Goal: Task Accomplishment & Management: Complete application form

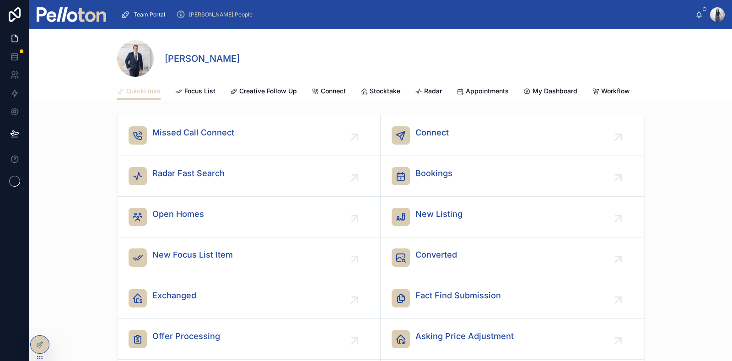
click at [198, 13] on span "[PERSON_NAME] People" at bounding box center [221, 14] width 64 height 7
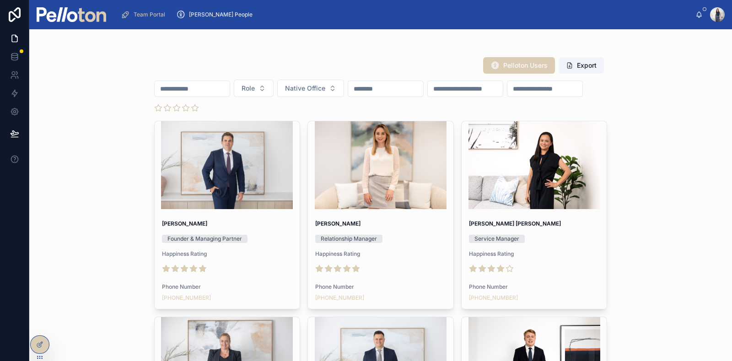
click at [204, 85] on input "text" at bounding box center [192, 88] width 75 height 13
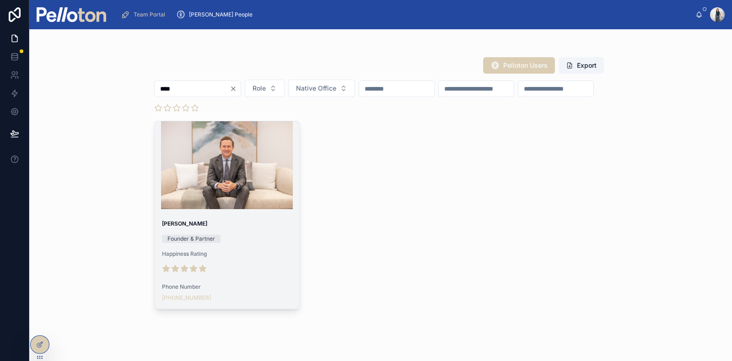
type input "****"
click at [204, 177] on div at bounding box center [228, 165] width 146 height 88
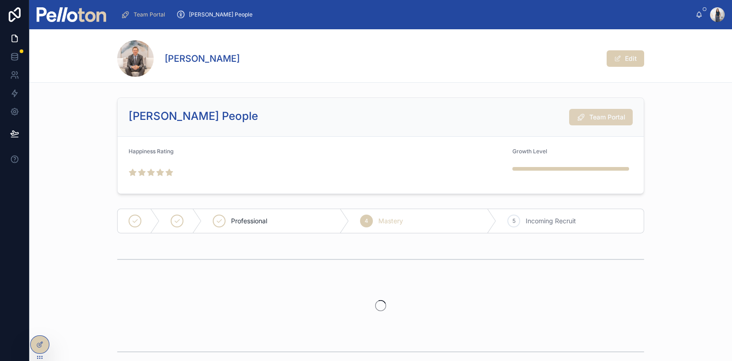
click at [607, 118] on span "Team Portal" at bounding box center [607, 117] width 36 height 9
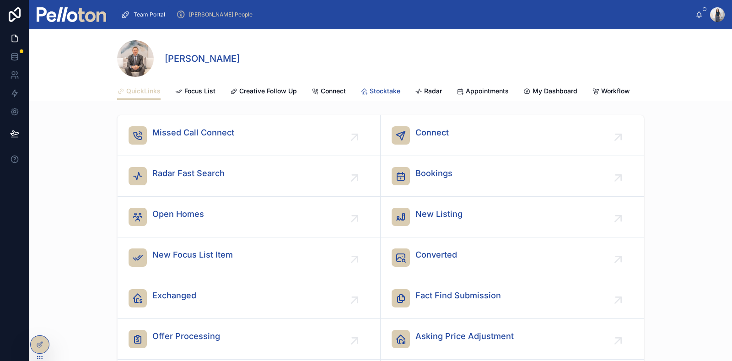
click at [377, 92] on span "Stocktake" at bounding box center [385, 90] width 31 height 9
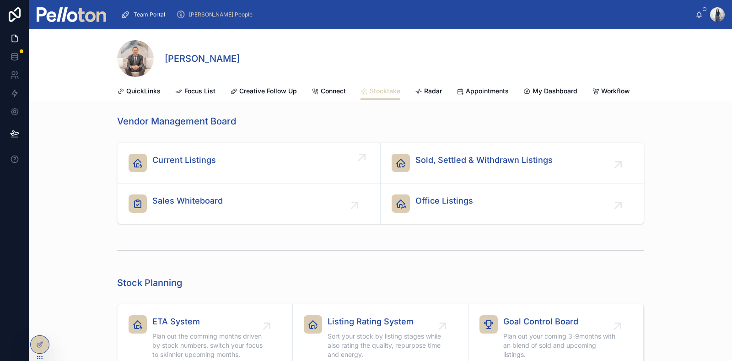
click at [205, 167] on span "Current Listings" at bounding box center [184, 160] width 64 height 13
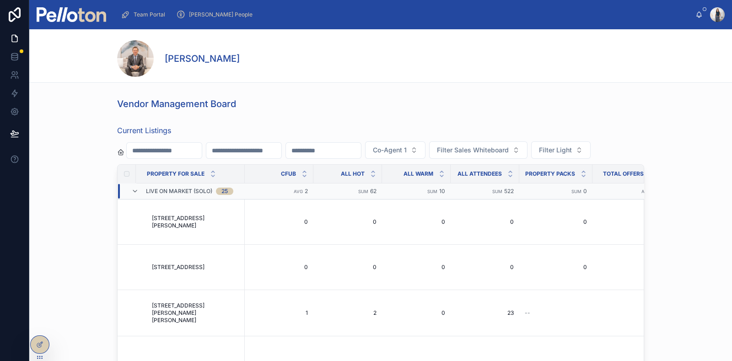
click at [156, 153] on input "text" at bounding box center [164, 150] width 75 height 13
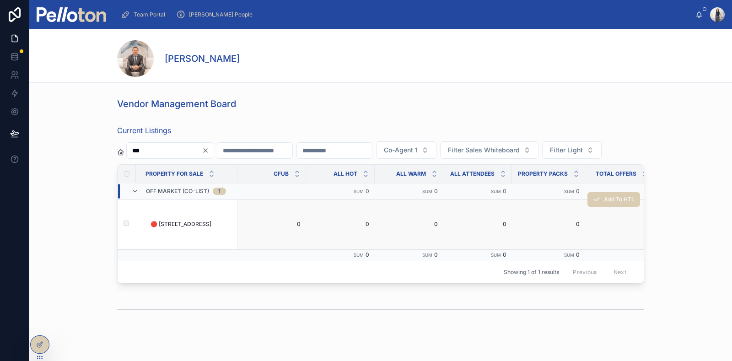
type input "***"
click at [178, 228] on span "🔴 150 Kissing Point Road, Turramurra" at bounding box center [181, 224] width 61 height 7
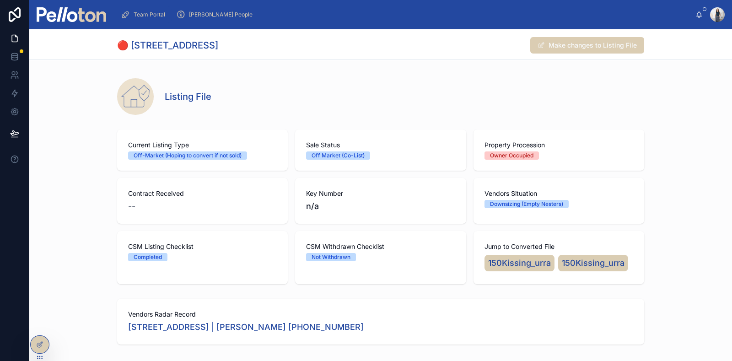
click at [149, 11] on span "Team Portal" at bounding box center [150, 14] width 32 height 7
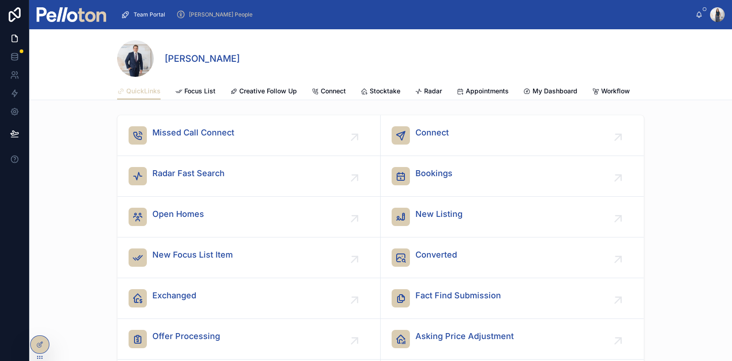
click at [211, 17] on span "[PERSON_NAME] People" at bounding box center [221, 14] width 64 height 7
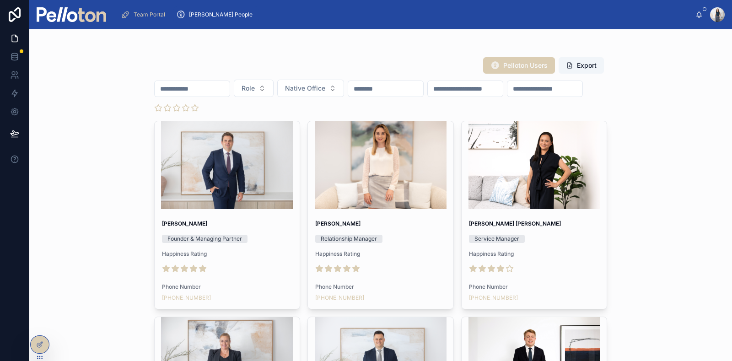
click at [193, 92] on input "text" at bounding box center [192, 88] width 75 height 13
type input "*"
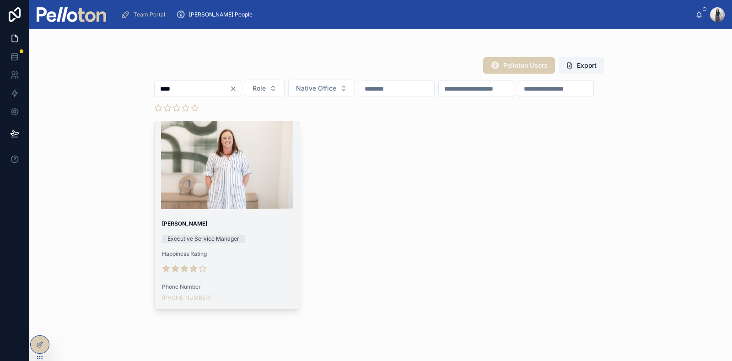
type input "****"
click at [203, 130] on div at bounding box center [228, 165] width 146 height 88
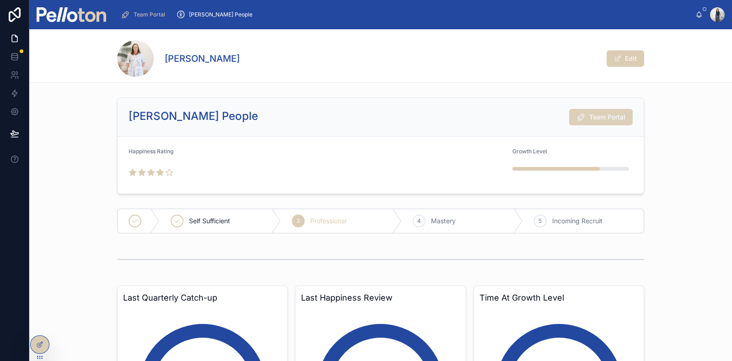
click at [604, 115] on span "Team Portal" at bounding box center [607, 117] width 36 height 9
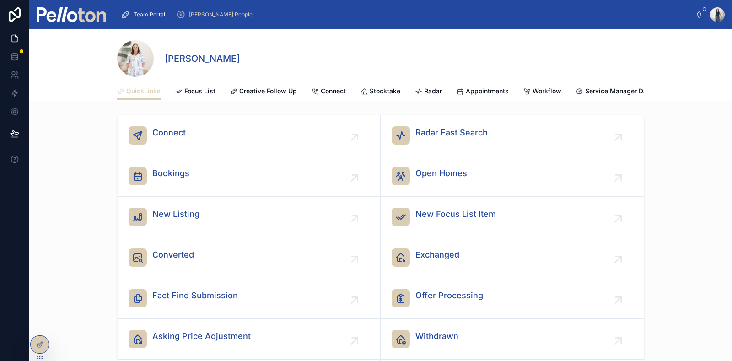
scroll to position [0, 22]
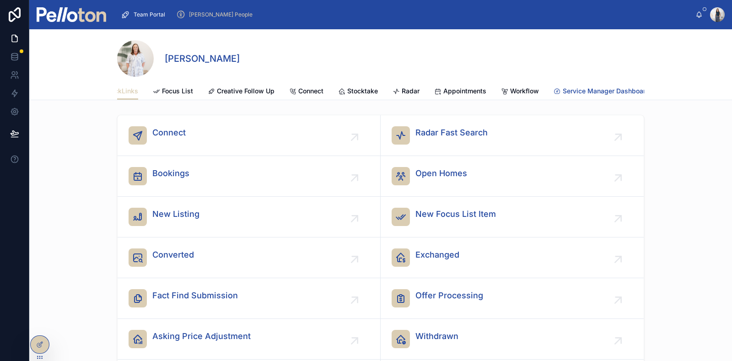
click at [593, 87] on span "Service Manager Dashboard" at bounding box center [606, 90] width 87 height 9
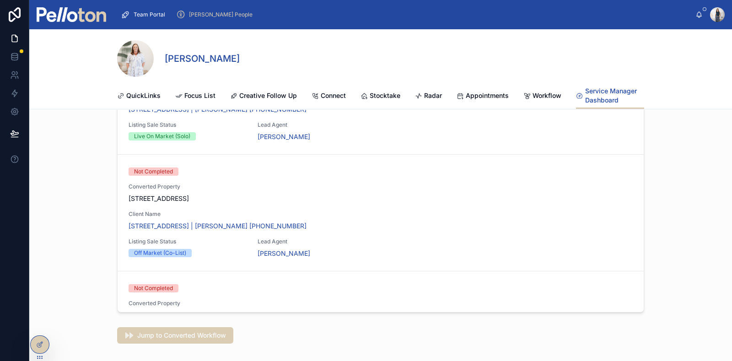
scroll to position [0, 0]
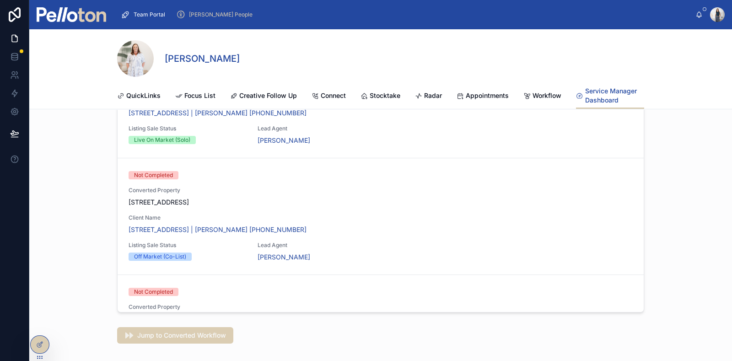
click at [595, 95] on span "Service Manager Dashboard" at bounding box center [614, 95] width 59 height 18
click at [173, 335] on span "Jump to Converted Workflow" at bounding box center [181, 335] width 89 height 9
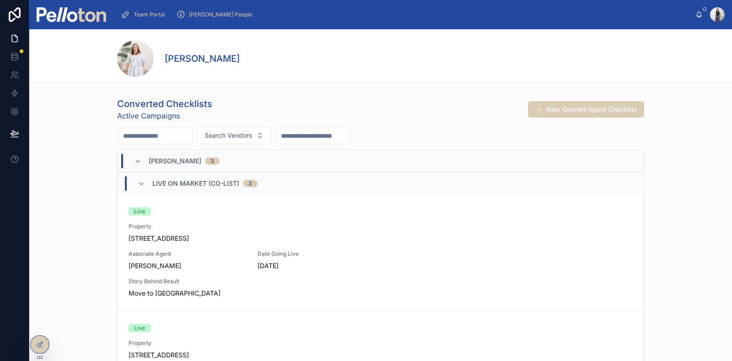
click at [153, 135] on input "text" at bounding box center [155, 136] width 75 height 13
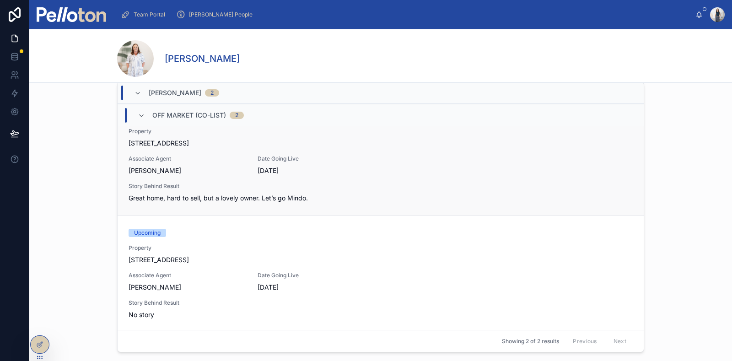
scroll to position [38, 0]
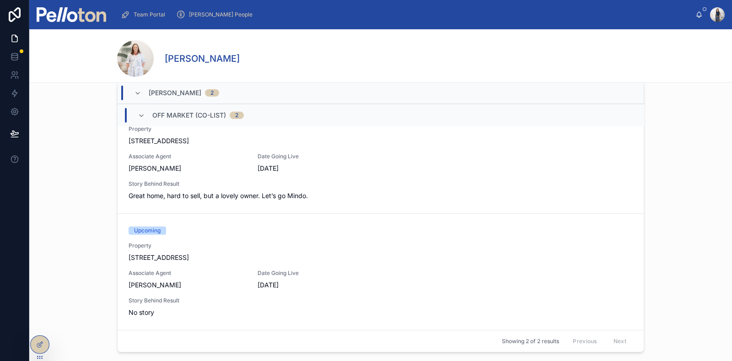
type input "***"
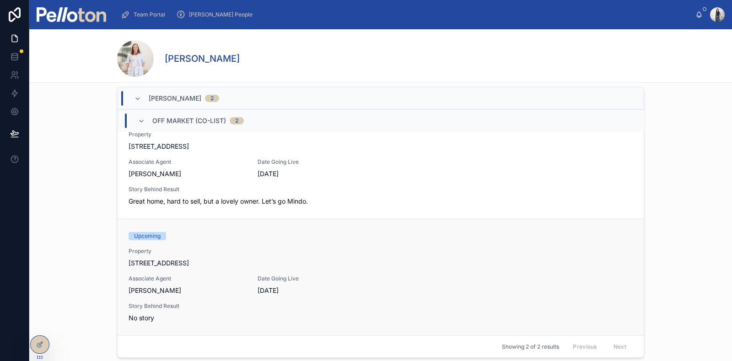
click at [355, 295] on span "[DATE]" at bounding box center [317, 290] width 118 height 9
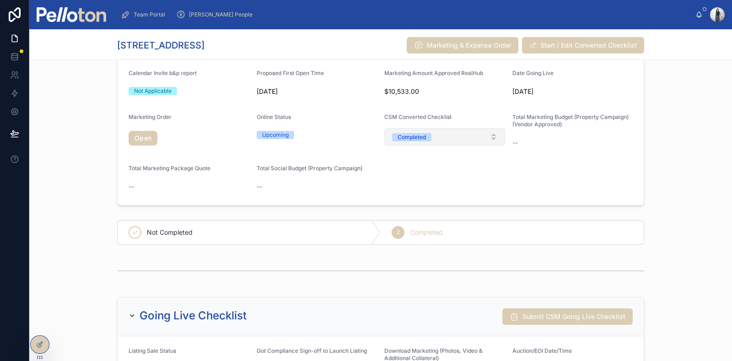
scroll to position [486, 0]
click at [475, 134] on button "Completed" at bounding box center [444, 136] width 121 height 17
click at [419, 175] on div "None" at bounding box center [440, 172] width 116 height 14
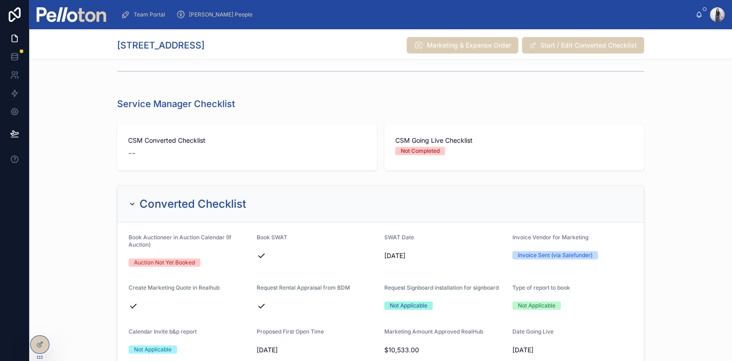
scroll to position [0, 0]
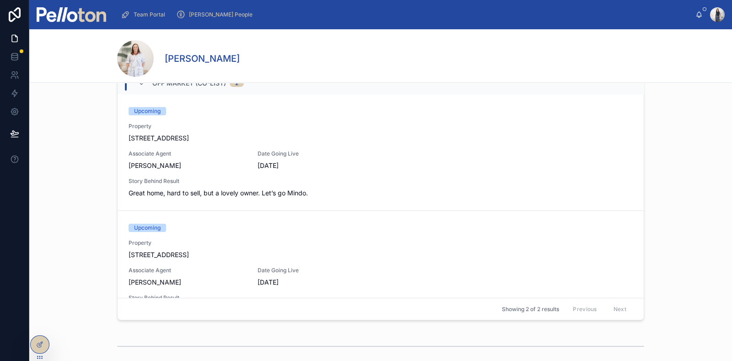
scroll to position [102, 0]
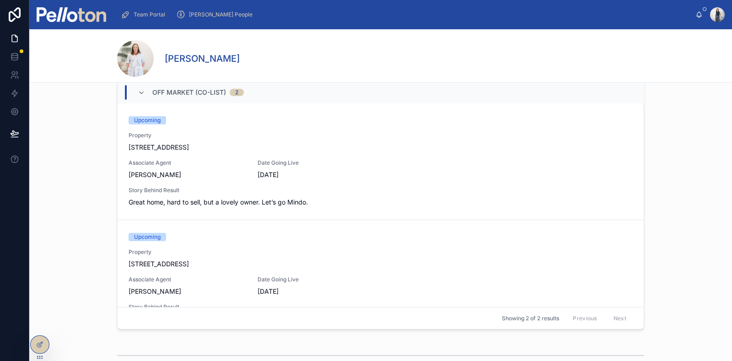
scroll to position [38, 0]
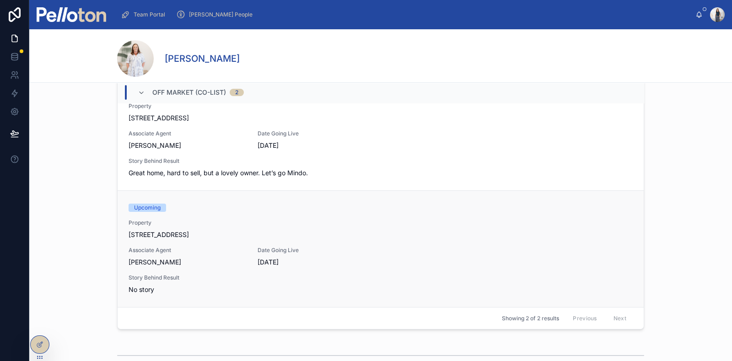
click at [366, 253] on div "Upcoming Property [STREET_ADDRESS][PERSON_NAME] Associate Agent [PERSON_NAME] D…" at bounding box center [381, 249] width 504 height 91
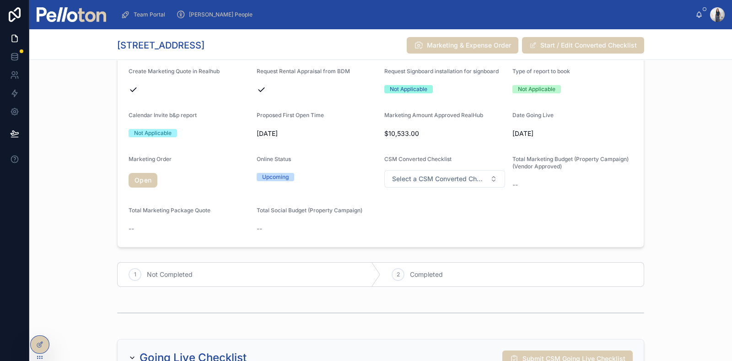
scroll to position [453, 0]
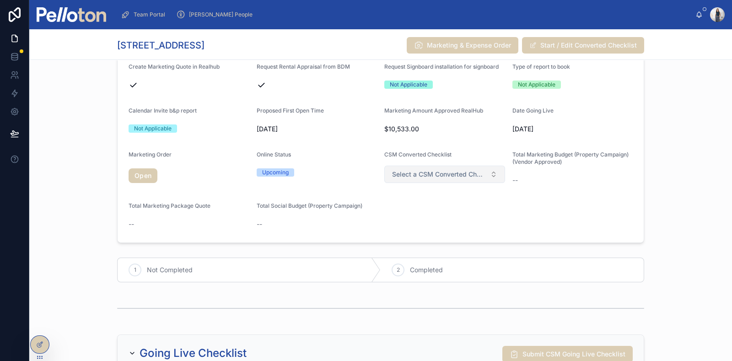
click at [476, 171] on span "Select a CSM Converted Checklist" at bounding box center [439, 174] width 94 height 9
click at [673, 194] on div "Converted Checklist Book Auctioneer in Auction Calendar (If Auction) Auction No…" at bounding box center [380, 104] width 703 height 286
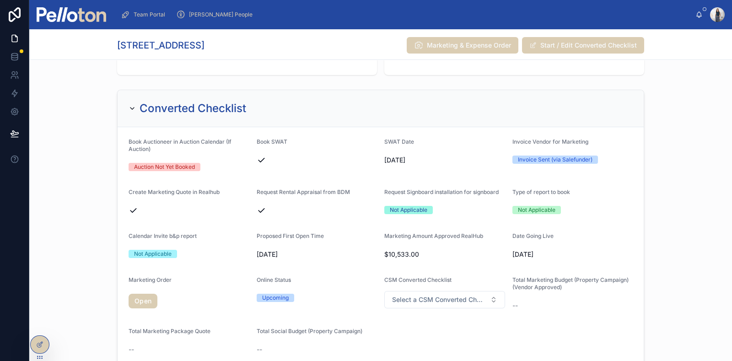
scroll to position [360, 0]
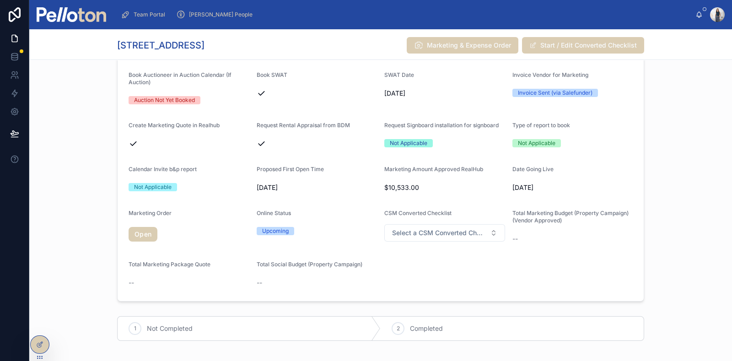
scroll to position [420, 0]
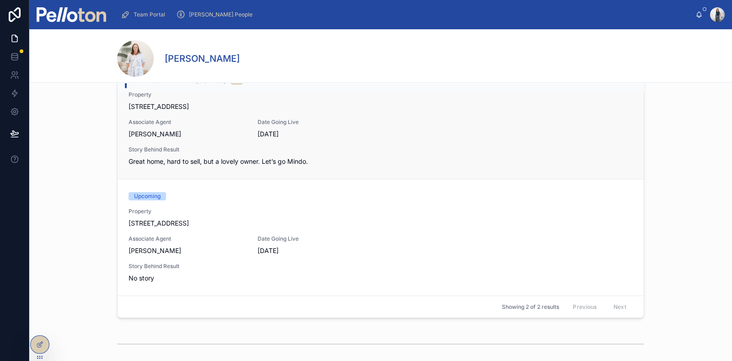
scroll to position [103, 0]
click at [378, 243] on div "Upcoming Property [STREET_ADDRESS][PERSON_NAME] Associate Agent [PERSON_NAME] D…" at bounding box center [381, 236] width 504 height 91
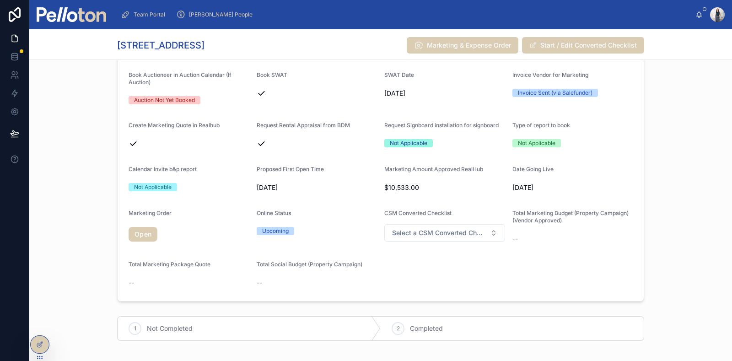
scroll to position [395, 0]
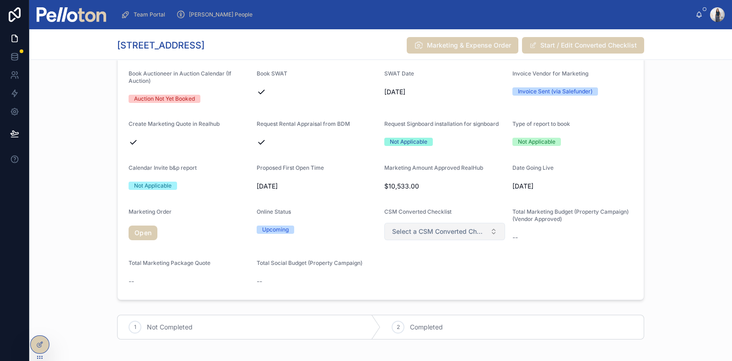
click at [464, 231] on span "Select a CSM Converted Checklist" at bounding box center [439, 231] width 94 height 9
click at [694, 246] on div "Converted Checklist Book Auctioneer in Auction Calendar (If Auction) Auction No…" at bounding box center [380, 161] width 703 height 286
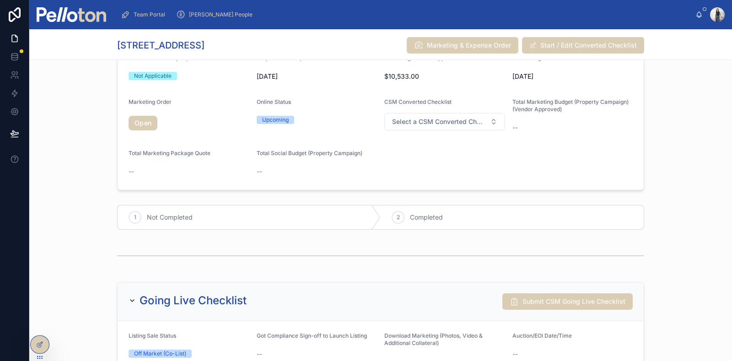
scroll to position [504, 0]
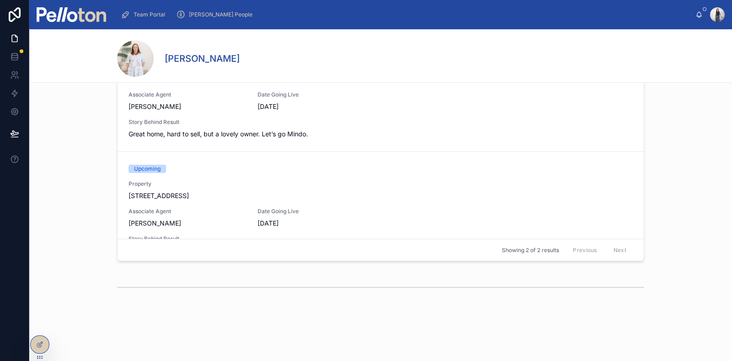
scroll to position [158, 0]
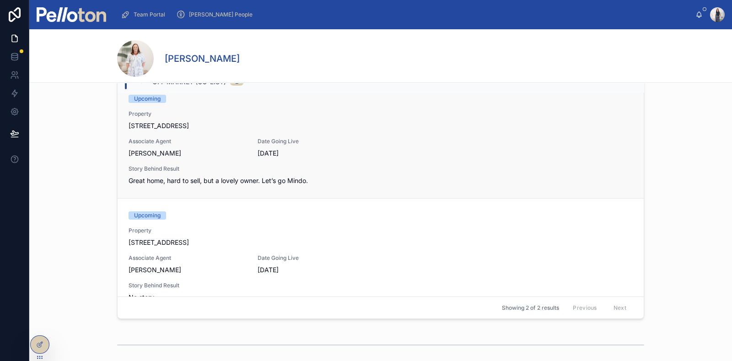
scroll to position [38, 0]
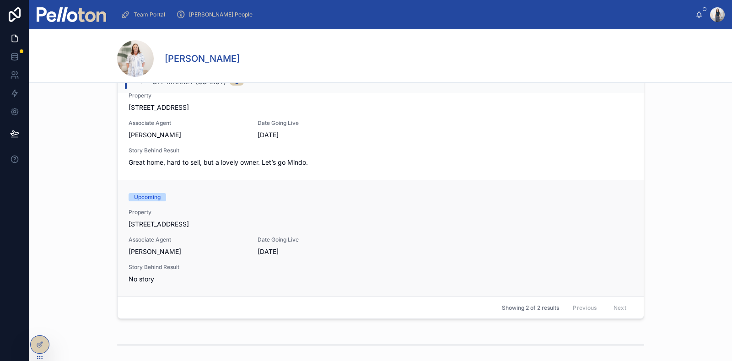
click at [476, 249] on div "Upcoming Property [STREET_ADDRESS][PERSON_NAME] Associate Agent [PERSON_NAME] D…" at bounding box center [381, 238] width 504 height 91
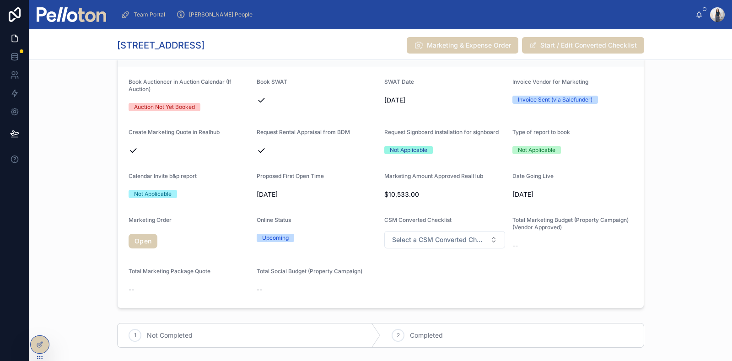
scroll to position [380, 0]
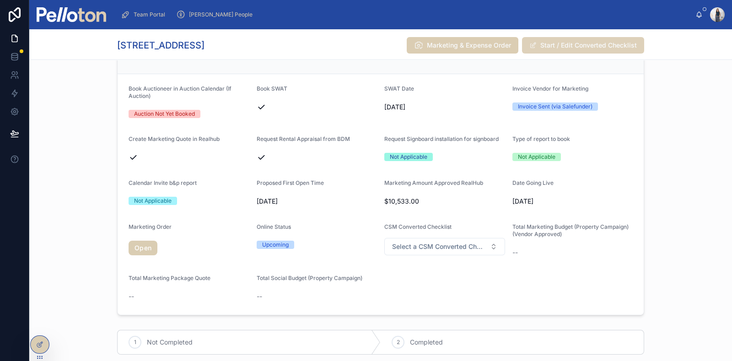
click at [615, 42] on button "Start / Edit Converted Checklist" at bounding box center [583, 45] width 122 height 16
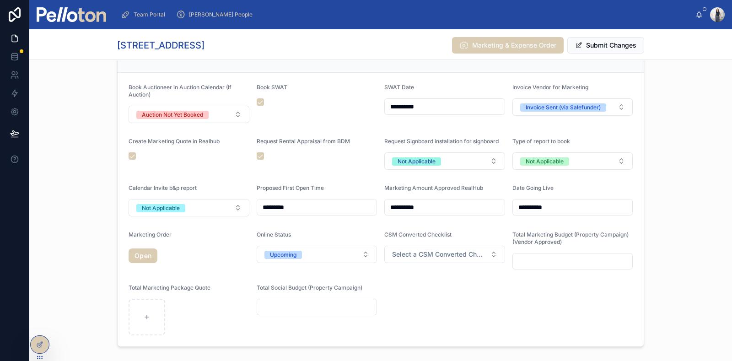
scroll to position [384, 0]
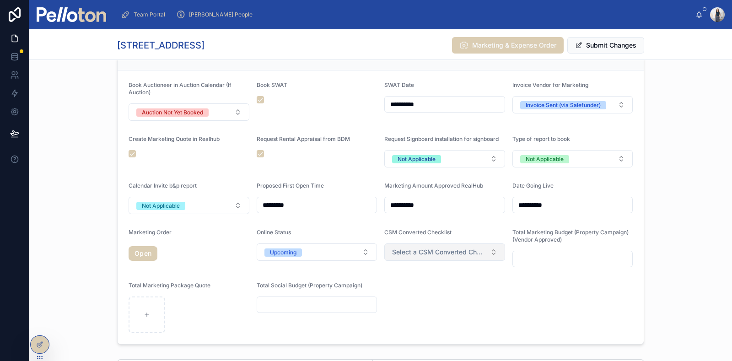
click at [473, 251] on span "Select a CSM Converted Checklist" at bounding box center [439, 252] width 94 height 9
click at [519, 296] on form "**********" at bounding box center [381, 207] width 526 height 274
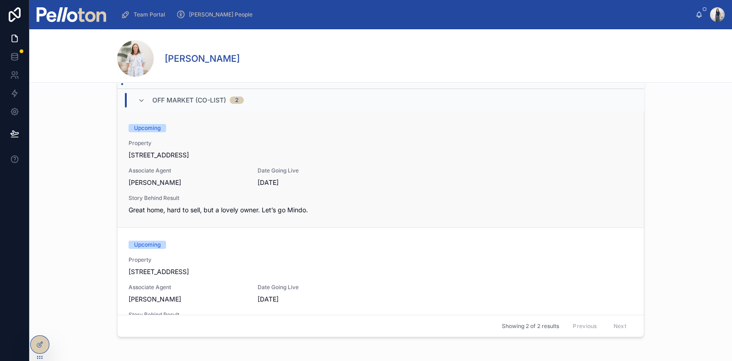
scroll to position [38, 0]
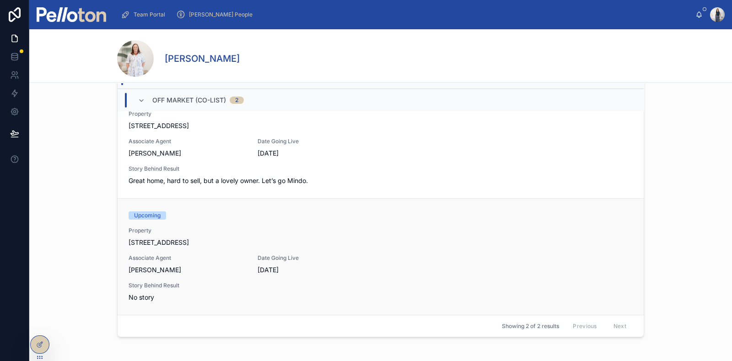
click at [378, 258] on div "Upcoming Property [STREET_ADDRESS][PERSON_NAME] Associate Agent [PERSON_NAME] D…" at bounding box center [381, 256] width 504 height 91
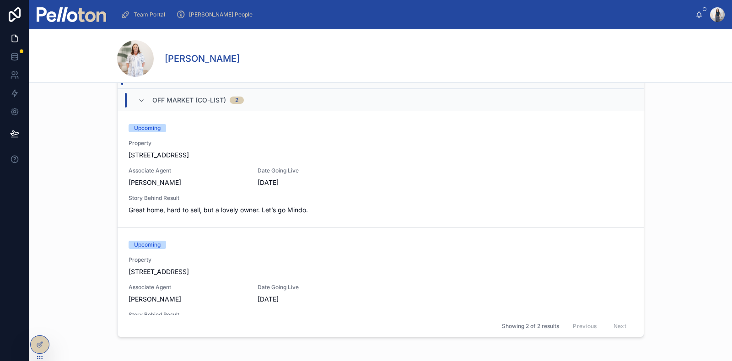
click at [332, 185] on span "[DATE]" at bounding box center [317, 182] width 118 height 9
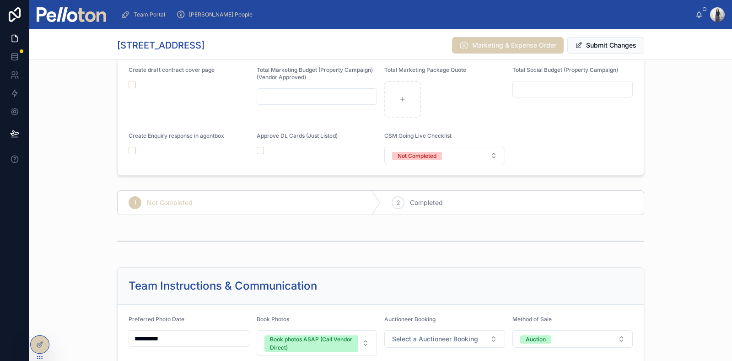
scroll to position [1374, 0]
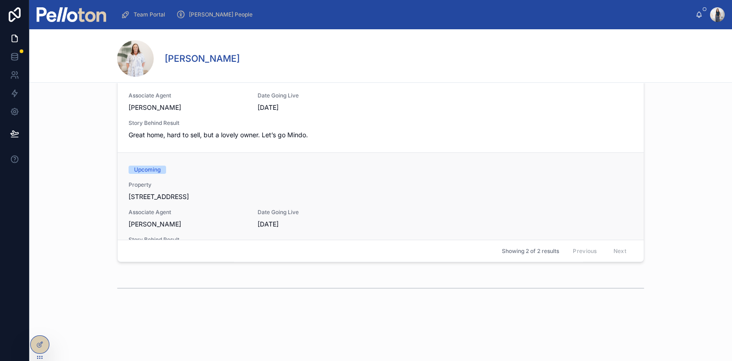
scroll to position [126, 0]
